Goal: Task Accomplishment & Management: Manage account settings

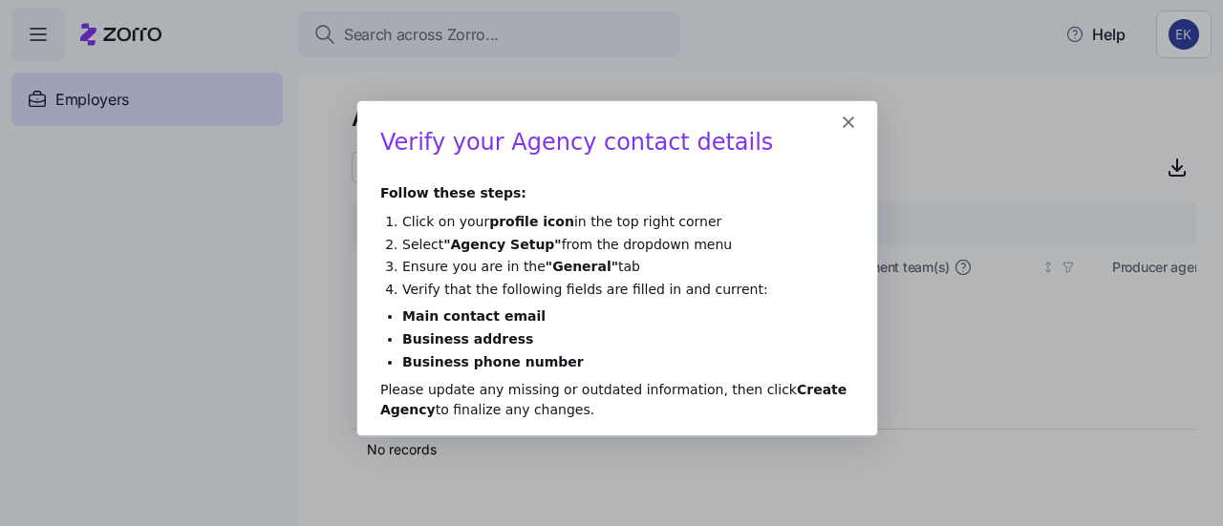
click at [603, 245] on li "Select "Agency Setup" from the dropdown menu" at bounding box center [627, 244] width 452 height 18
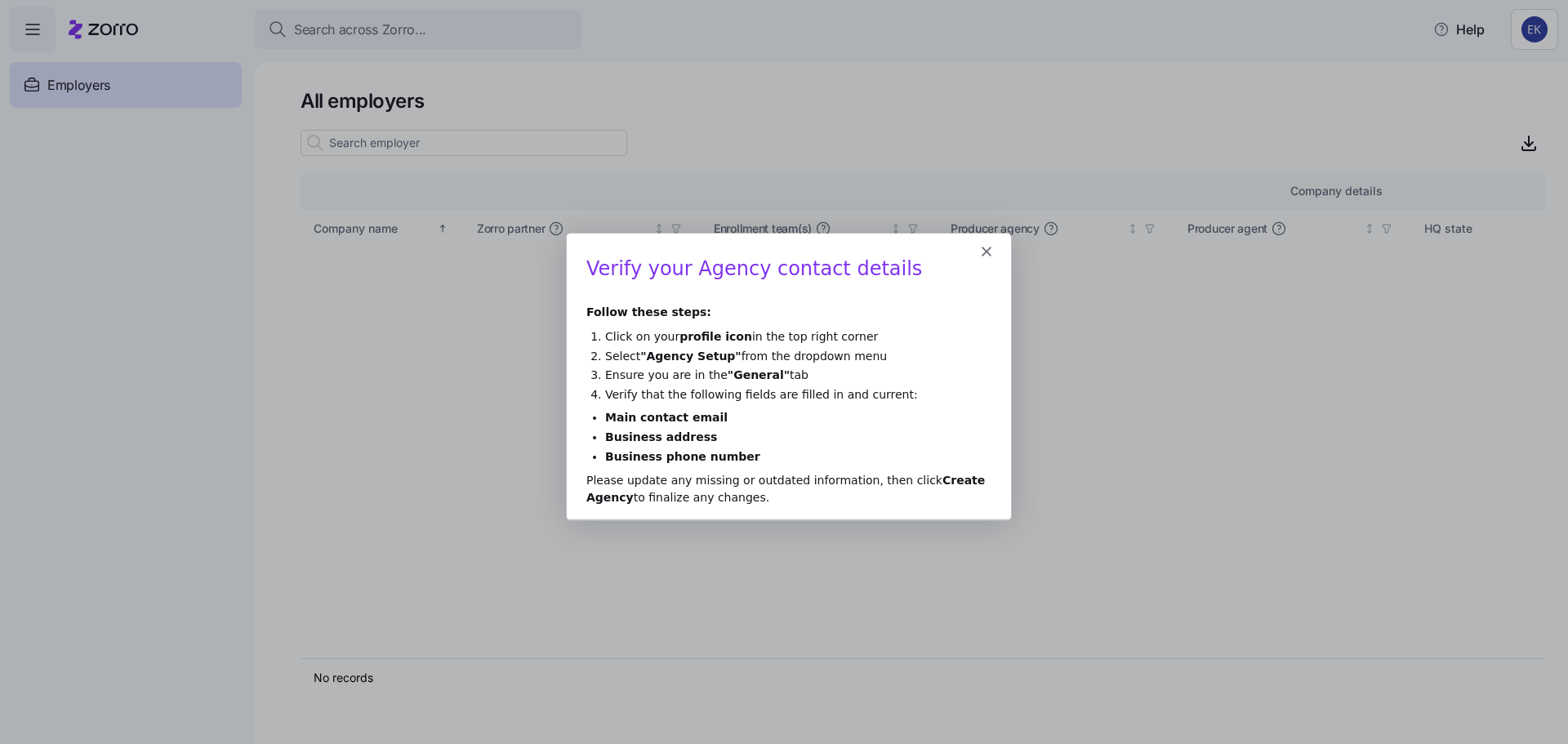
click at [695, 258] on h1 "Verify your Agency contact details" at bounding box center [788, 274] width 405 height 36
click at [981, 246] on polygon "Close" at bounding box center [985, 251] width 9 height 9
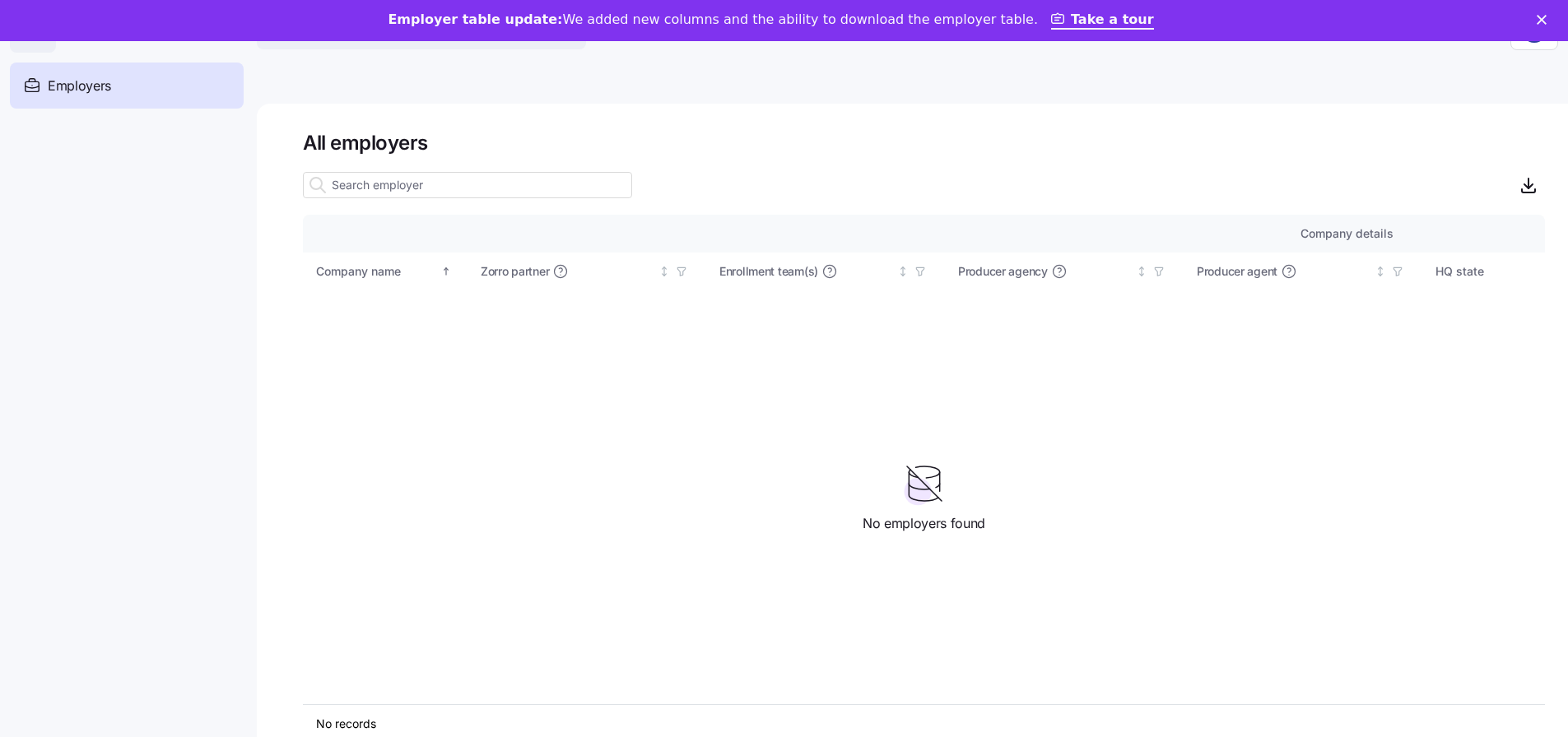
click at [1053, 16] on polygon "Close" at bounding box center [1540, 19] width 9 height 9
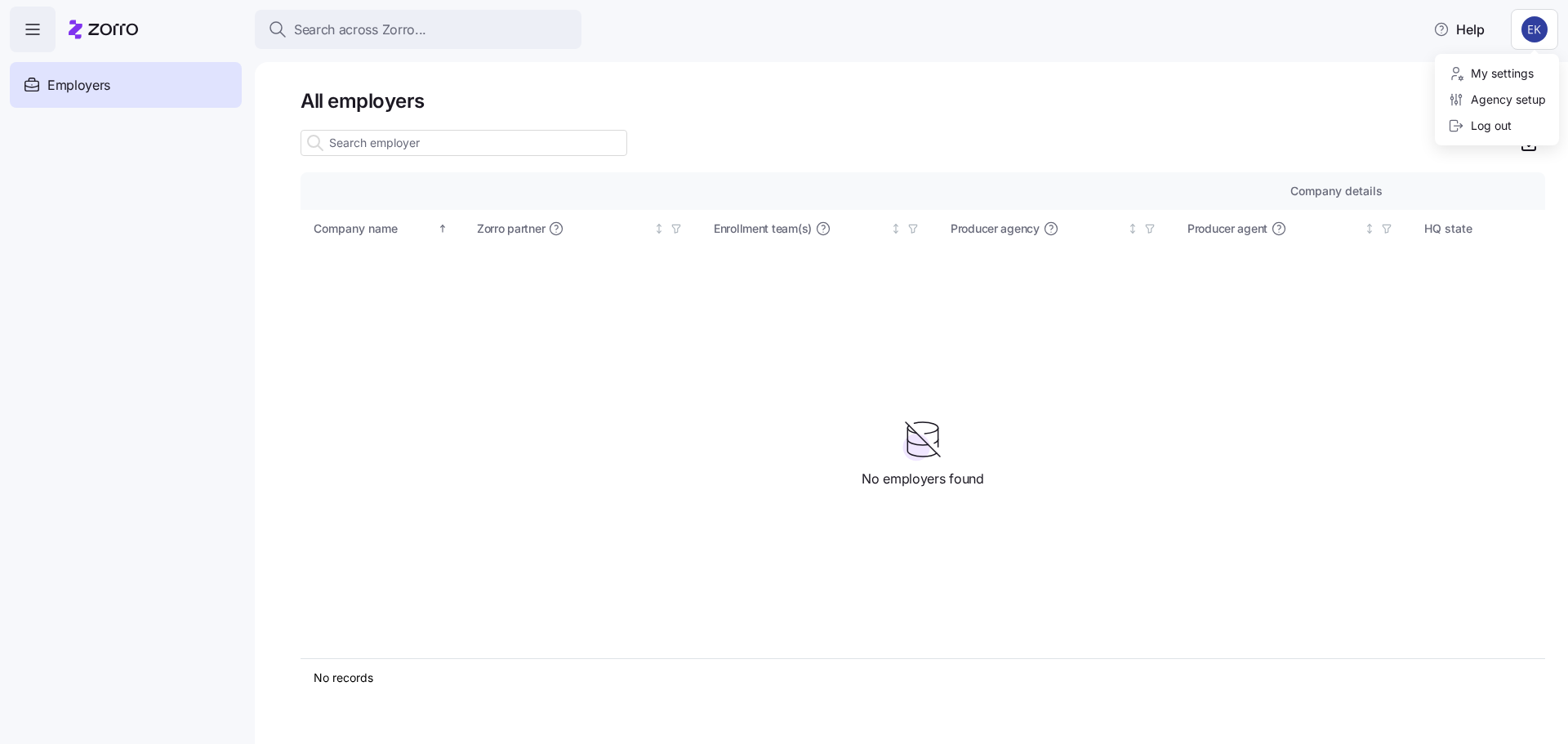
click at [1045, 27] on html "Search across Zorro... Help Employers Demo employers Prospects Demo prospects A…" at bounding box center [784, 367] width 1568 height 735
click at [1045, 103] on div "Agency setup" at bounding box center [1497, 99] width 98 height 18
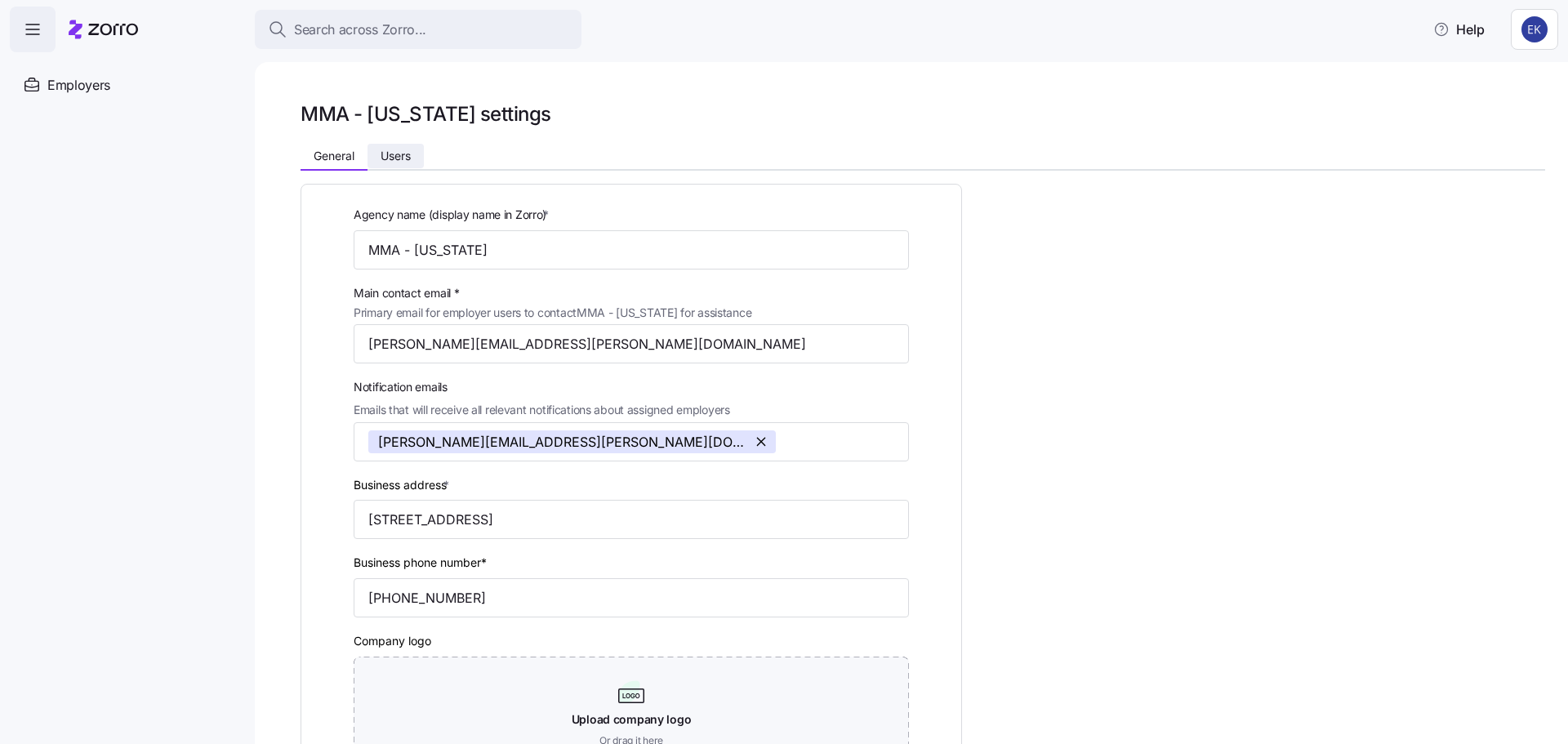
click at [419, 159] on button "Users" at bounding box center [396, 156] width 56 height 25
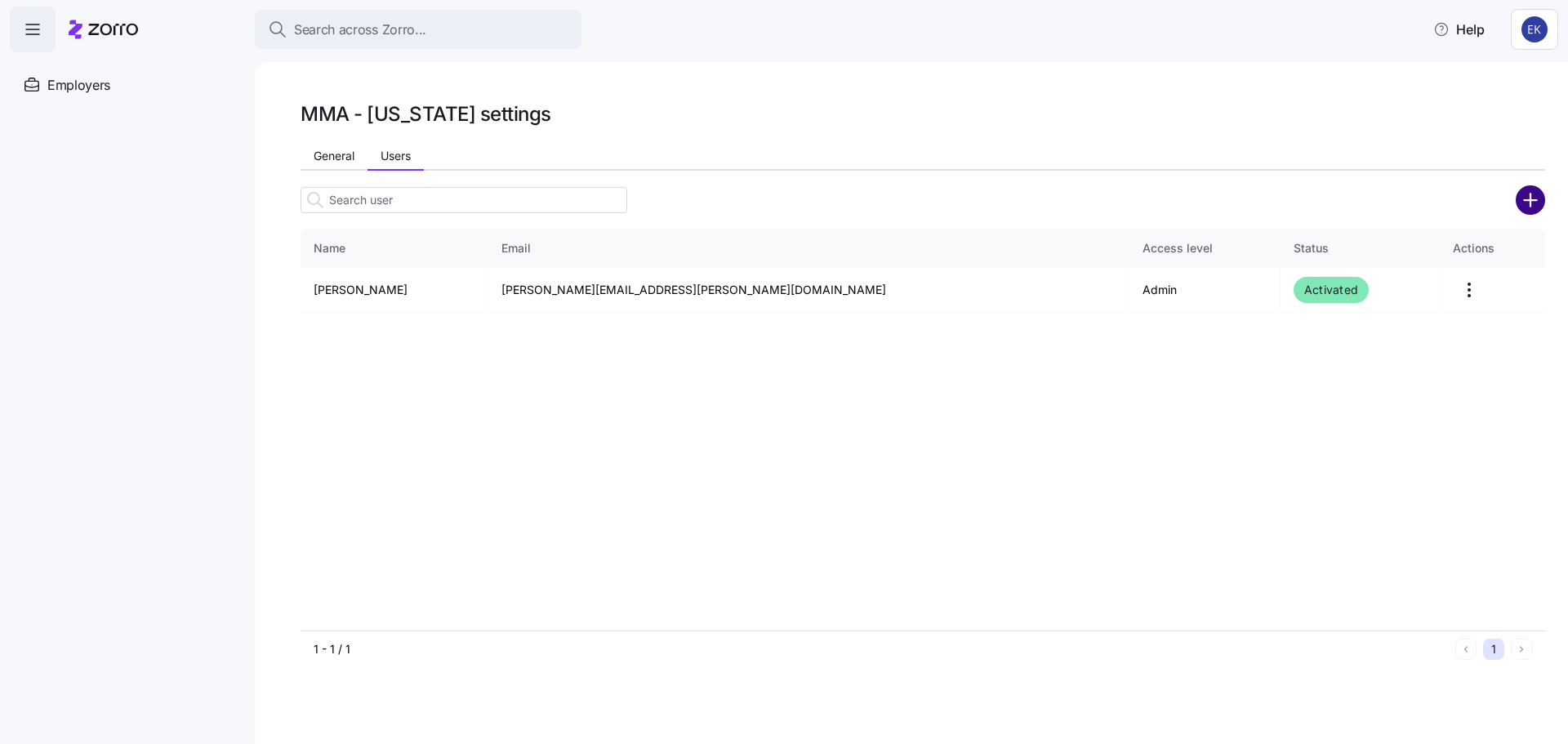
click at [1045, 207] on circle "add icon" at bounding box center [1531, 201] width 27 height 27
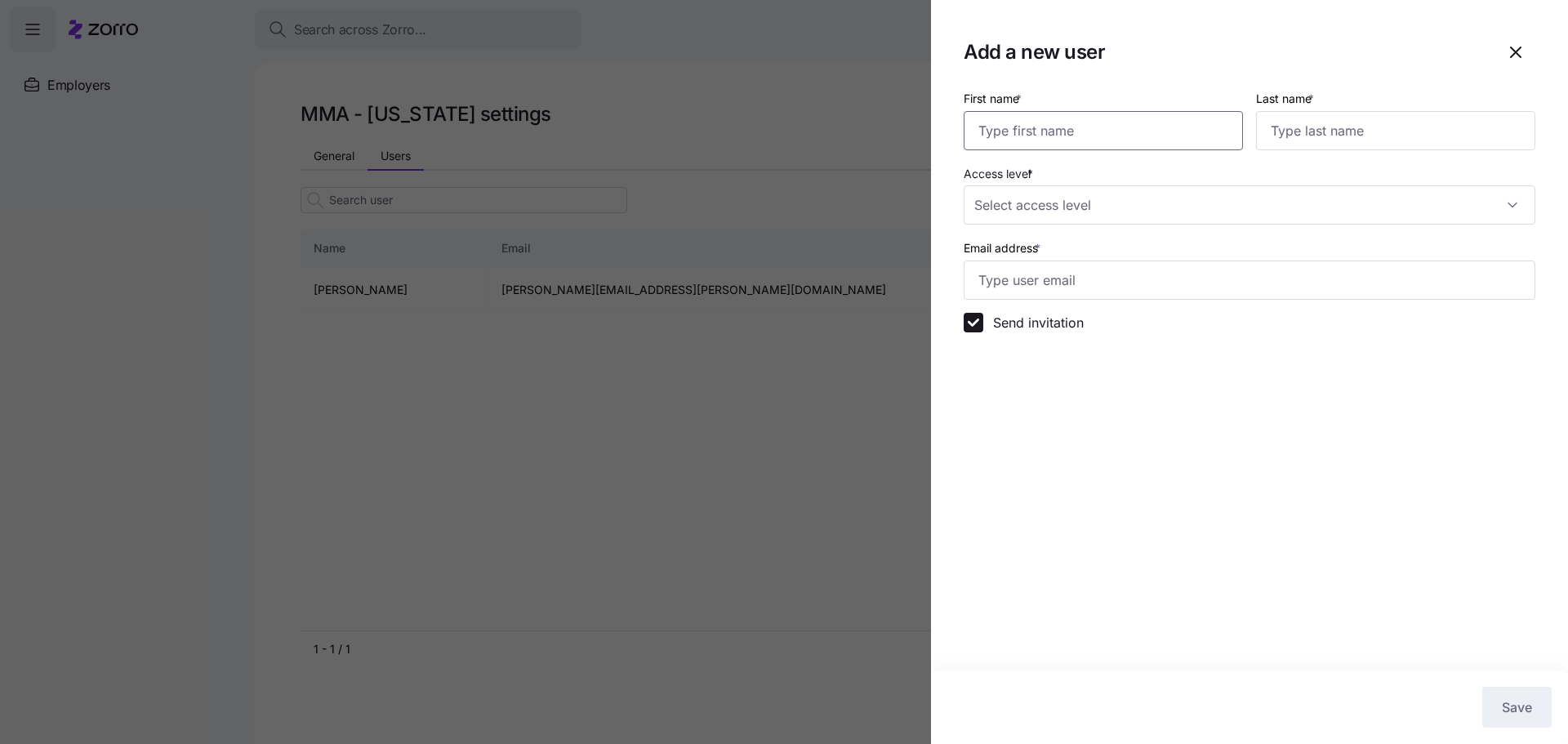
click at [1045, 131] on input "First name *" at bounding box center [1103, 131] width 280 height 39
type input "[PERSON_NAME]"
type input "Gross"
click at [1045, 213] on input "Access level *" at bounding box center [1249, 205] width 572 height 39
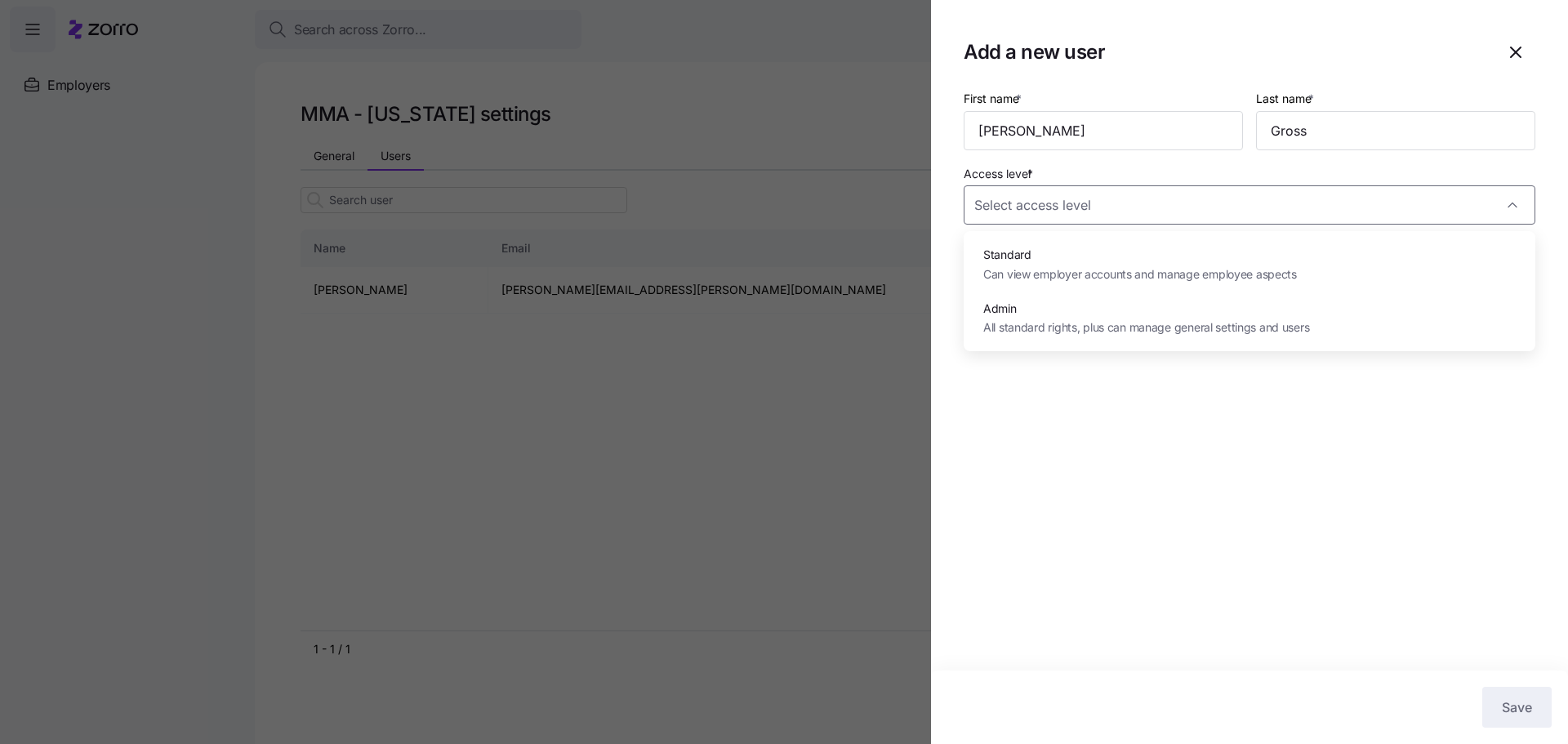
click at [700, 381] on div at bounding box center [784, 372] width 1568 height 744
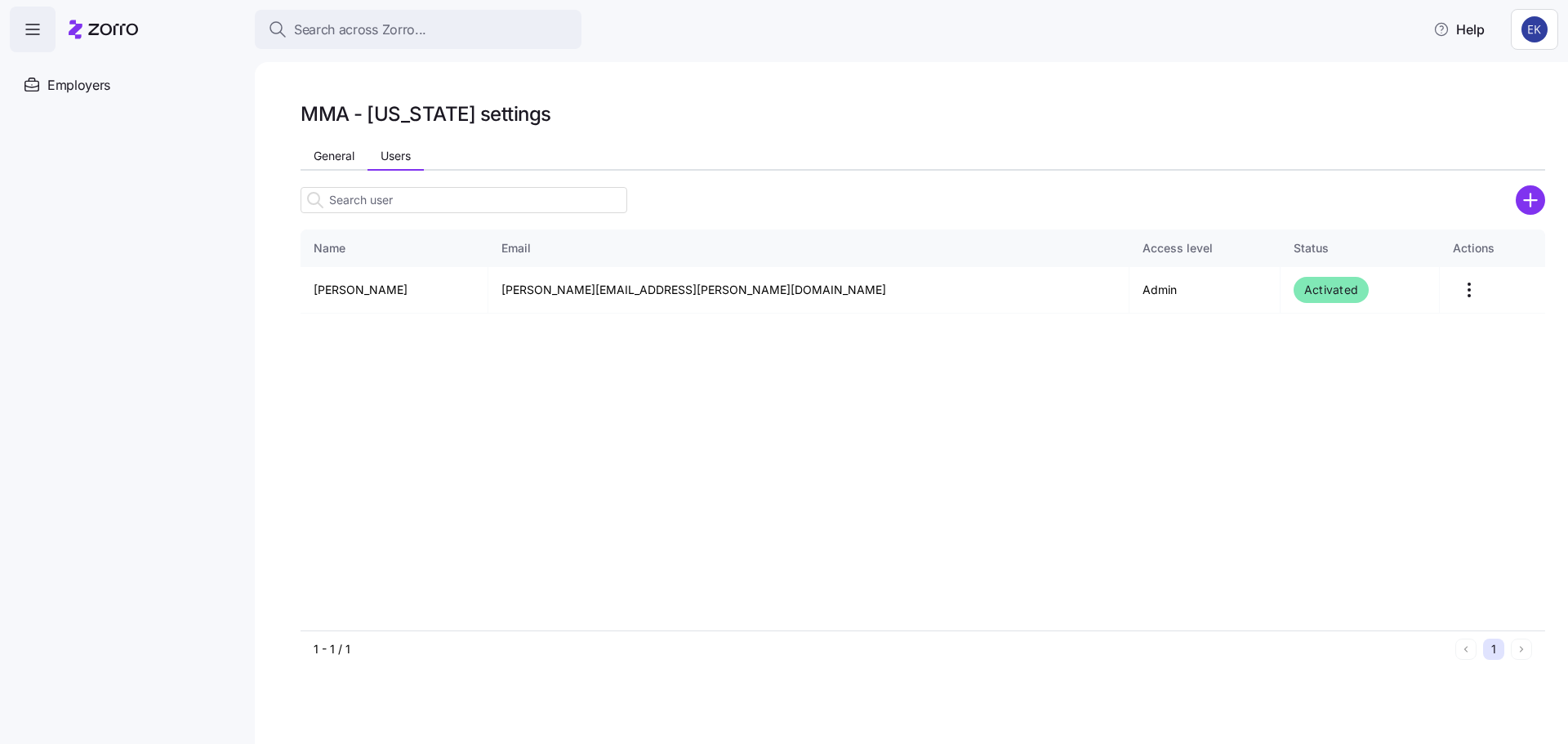
click at [1045, 195] on icon "add icon" at bounding box center [1530, 200] width 0 height 12
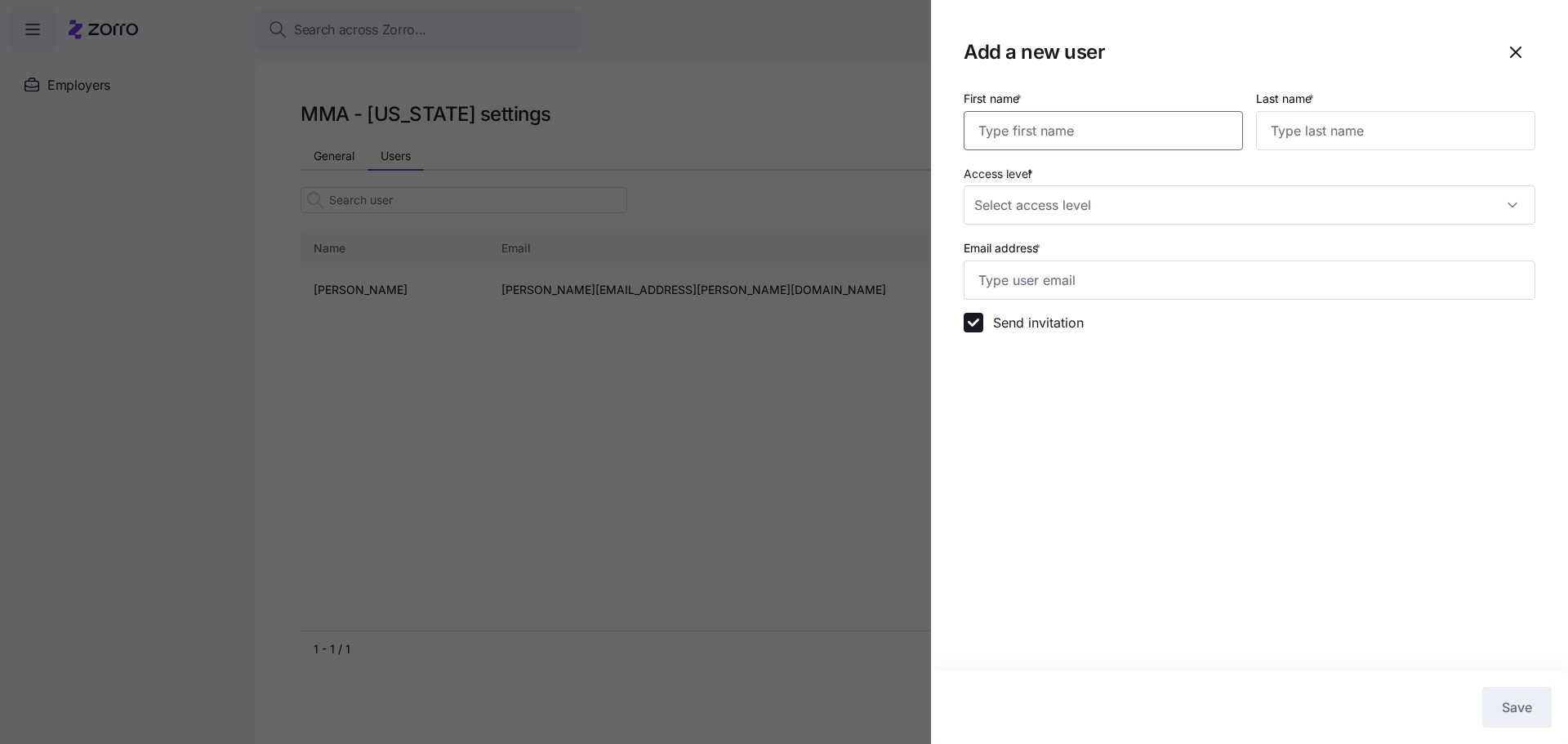
click at [1045, 118] on input "First name *" at bounding box center [1103, 131] width 280 height 39
type input "[PERSON_NAME]"
type input "Gross"
click at [1045, 217] on input "Access level *" at bounding box center [1249, 205] width 572 height 39
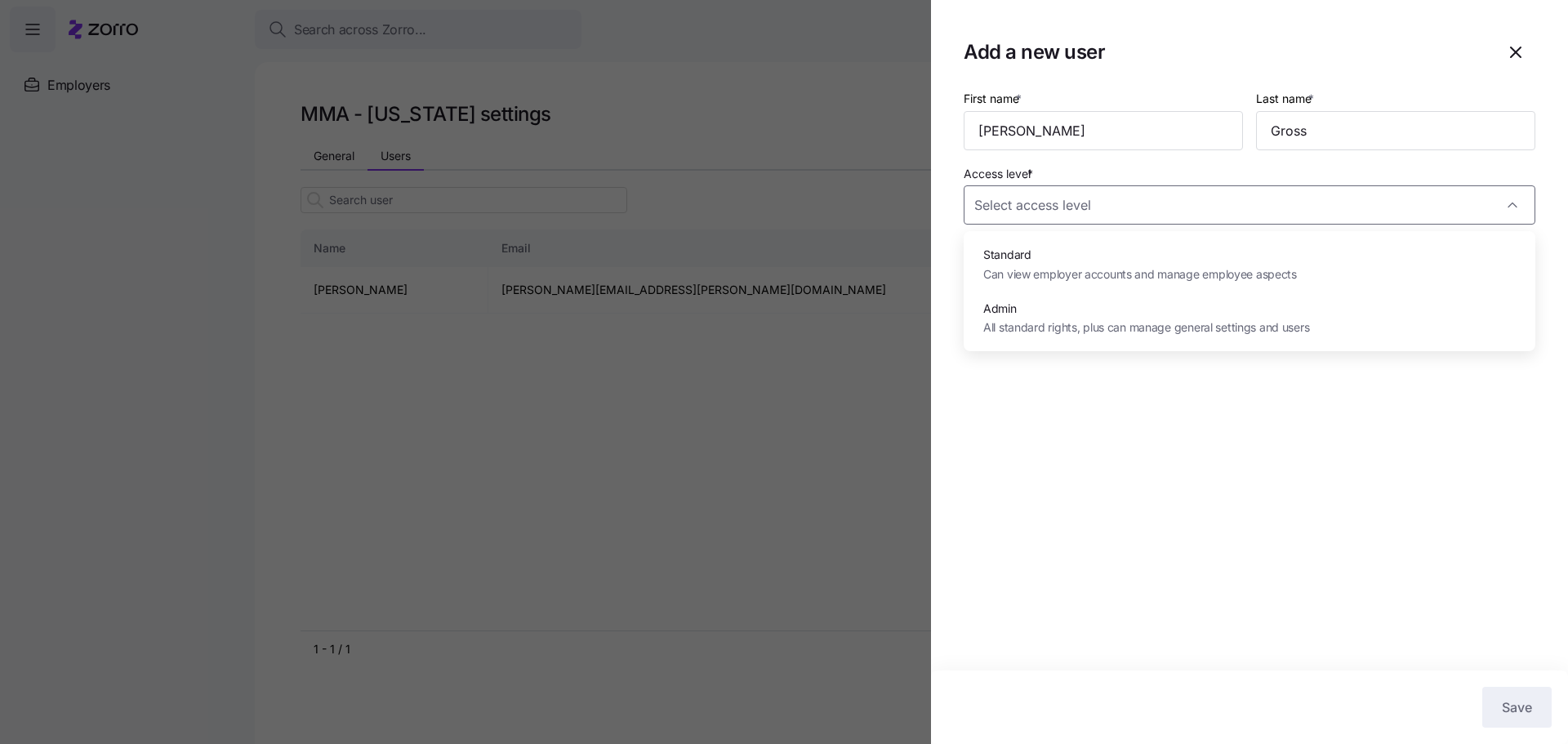
click at [1018, 311] on span "Admin" at bounding box center [1146, 309] width 326 height 18
type input "Admin"
click at [1023, 275] on input "Email address *" at bounding box center [1249, 280] width 572 height 39
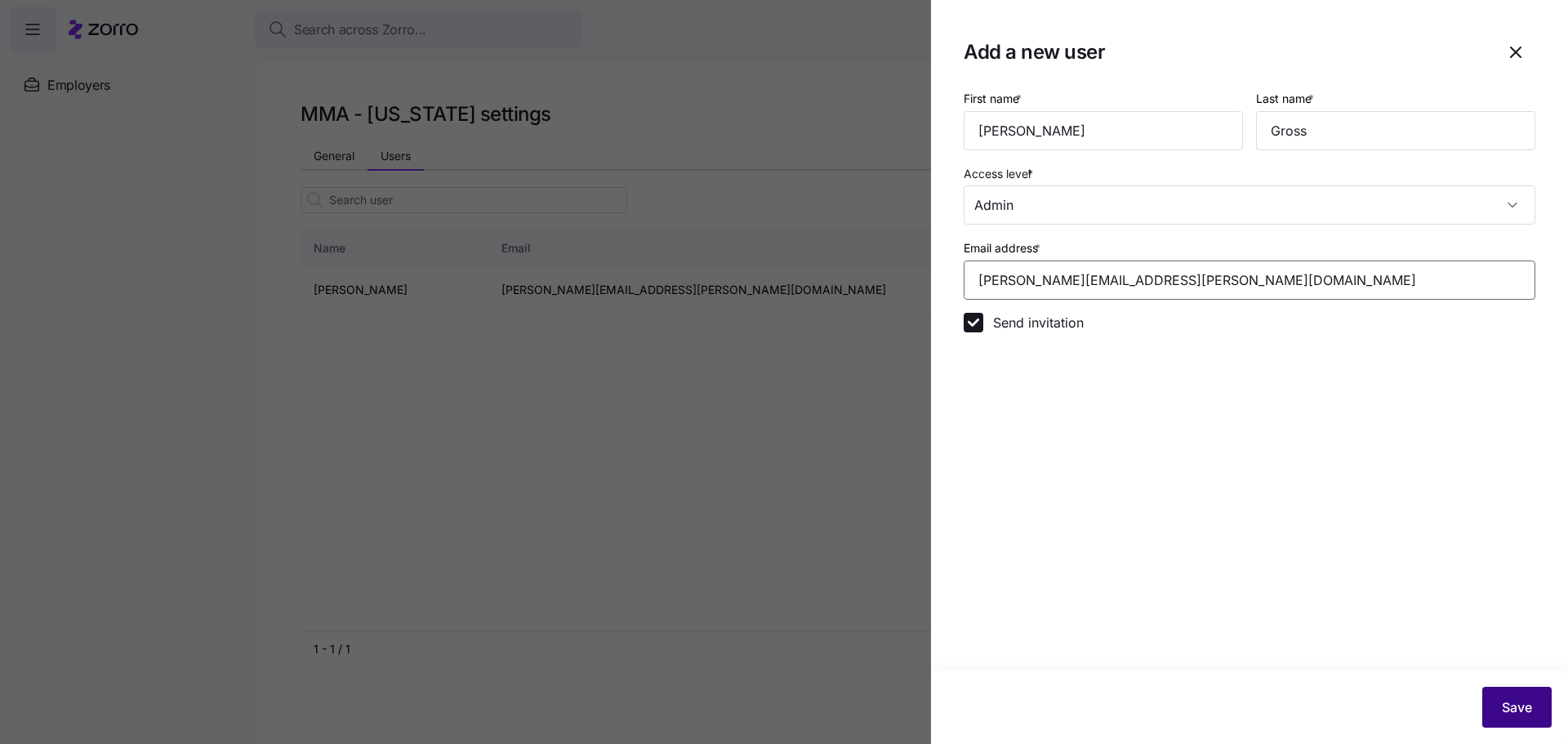
type input "[PERSON_NAME][EMAIL_ADDRESS][PERSON_NAME][DOMAIN_NAME]"
click at [1045, 449] on span "Save" at bounding box center [1517, 707] width 30 height 20
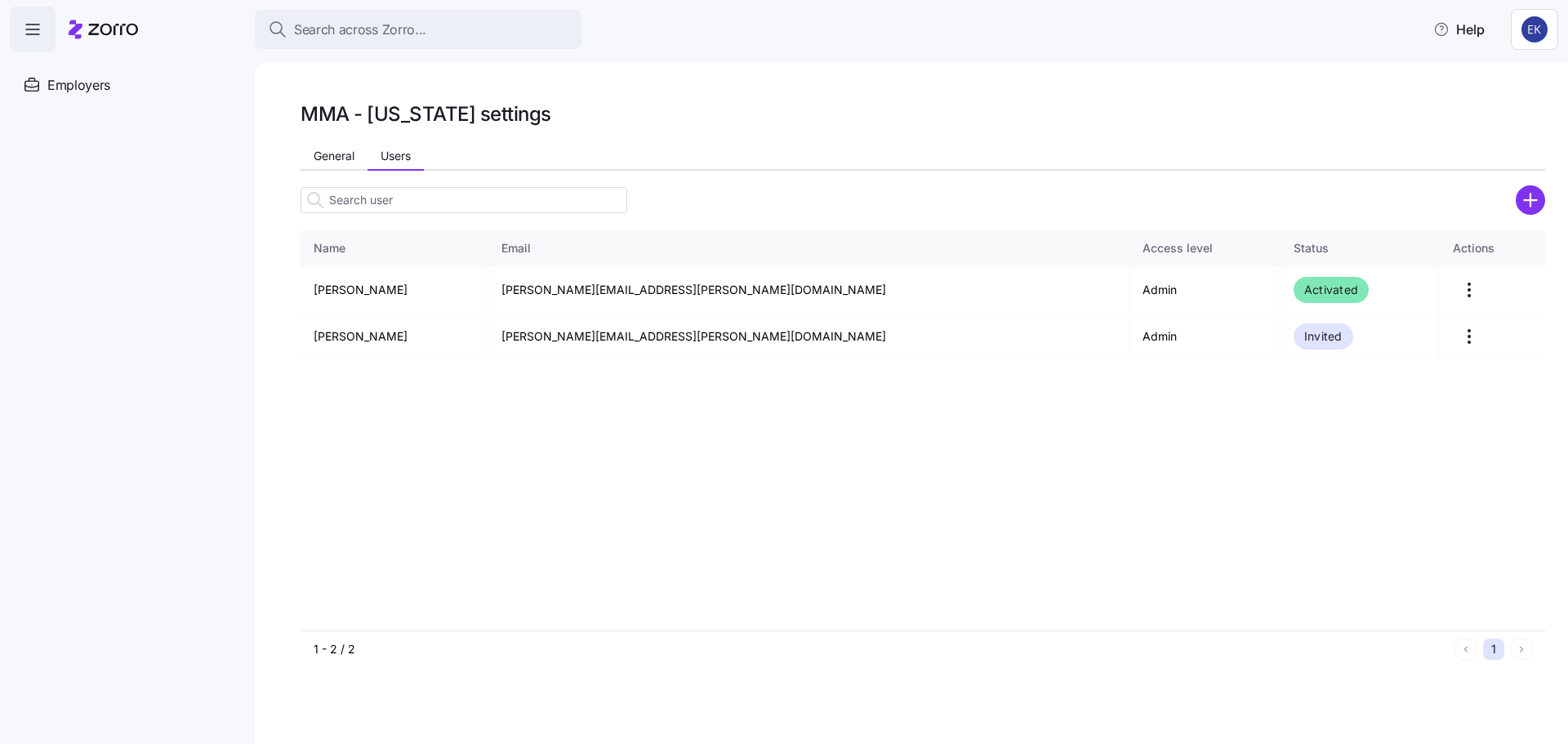
click at [1045, 28] on html "Search across Zorro... Help Employers Demo employers Prospects Demo prospects A…" at bounding box center [784, 367] width 1568 height 735
click at [1045, 76] on div "My settings" at bounding box center [1491, 73] width 85 height 18
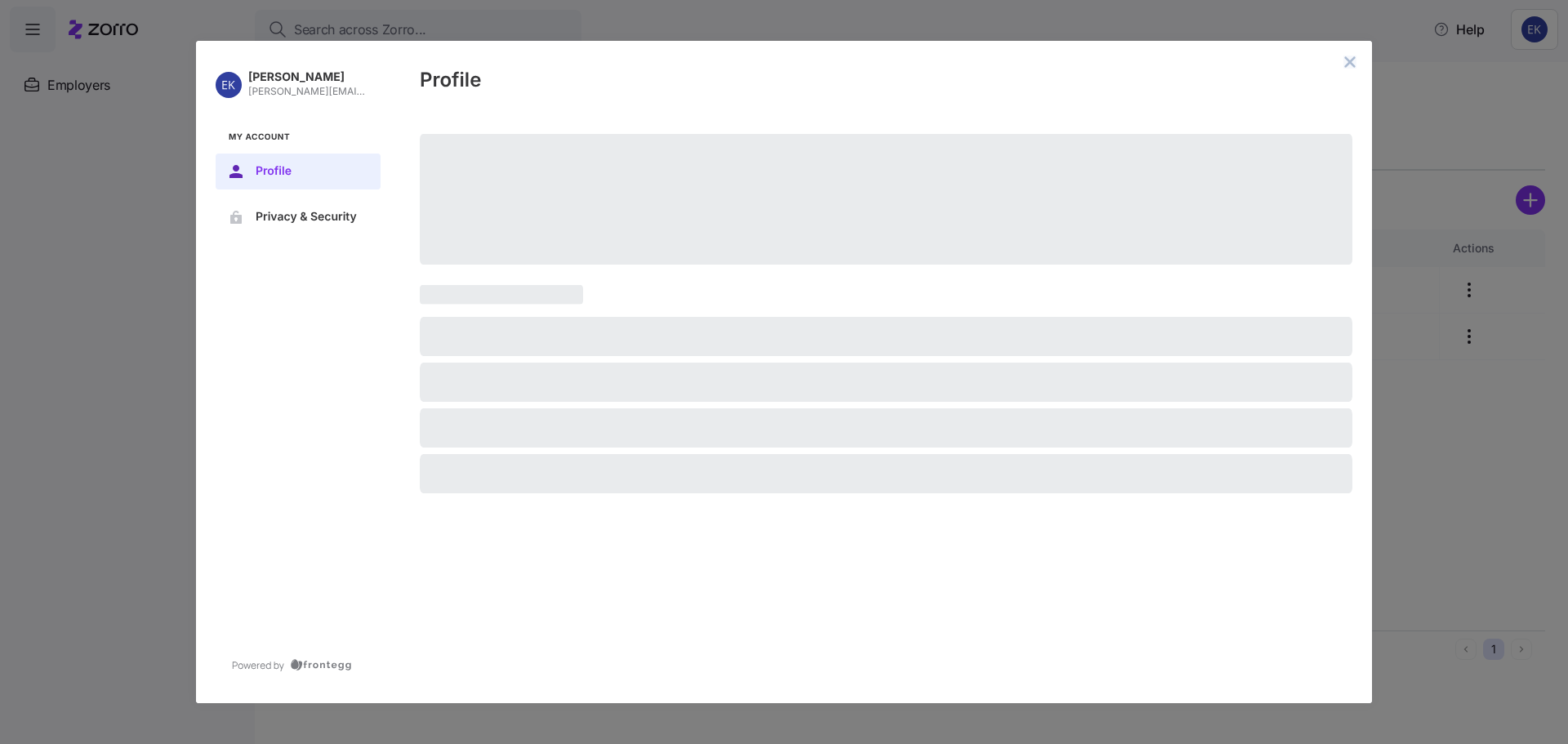
click at [1045, 61] on icon "close admin-box" at bounding box center [1349, 62] width 13 height 13
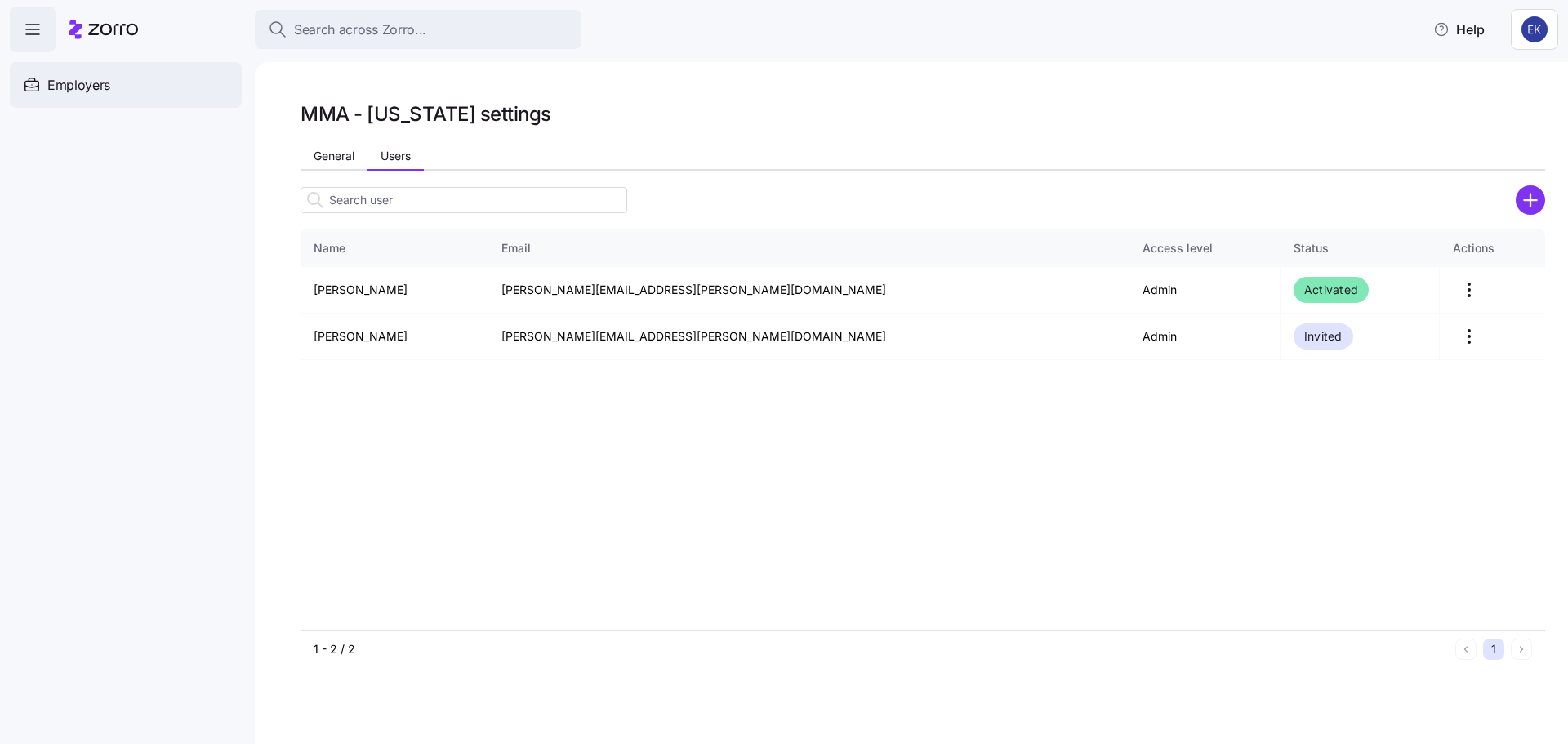
click at [94, 86] on span "Employers" at bounding box center [79, 86] width 63 height 21
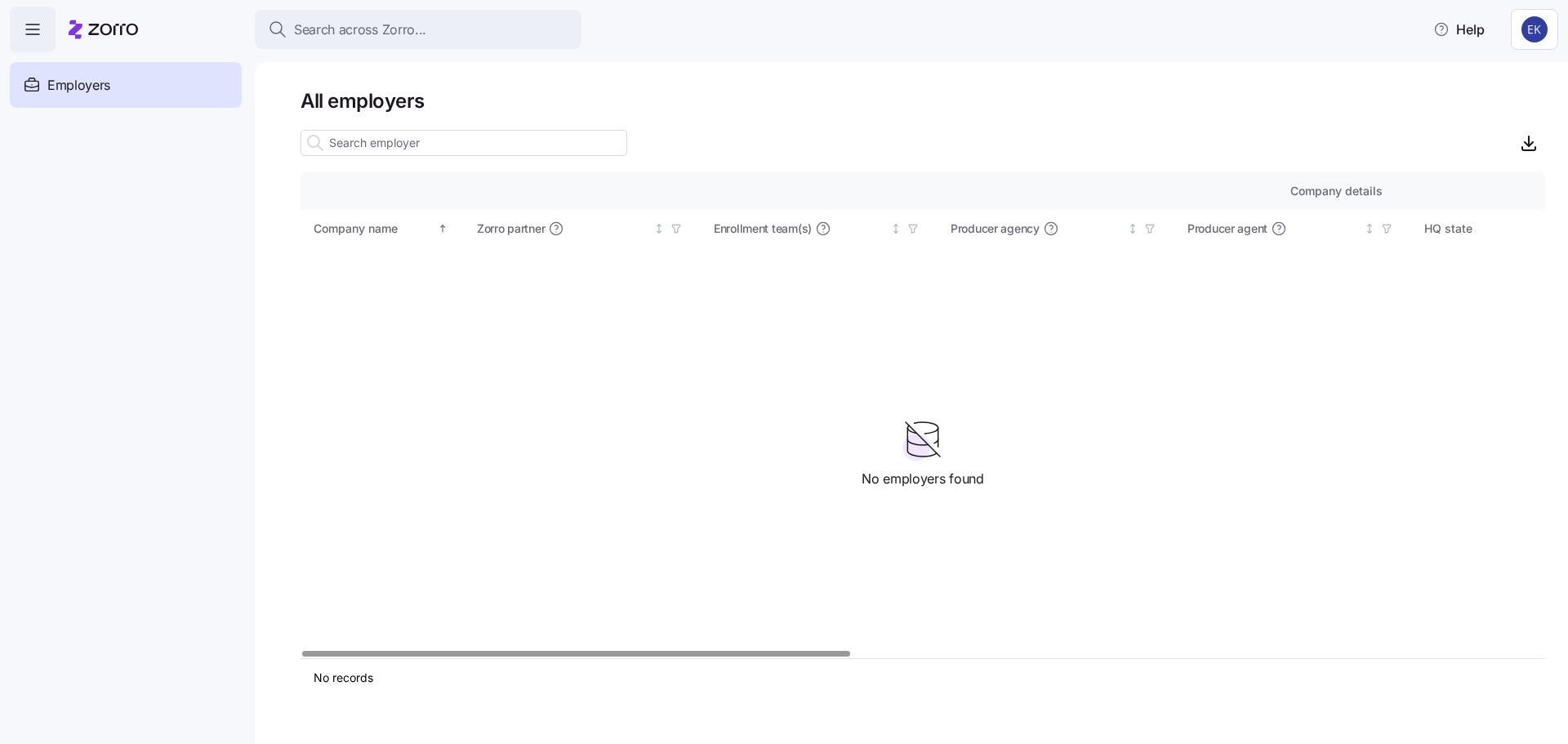
click at [358, 140] on input at bounding box center [464, 143] width 327 height 27
type input "innvisio"
